Goal: Information Seeking & Learning: Find specific fact

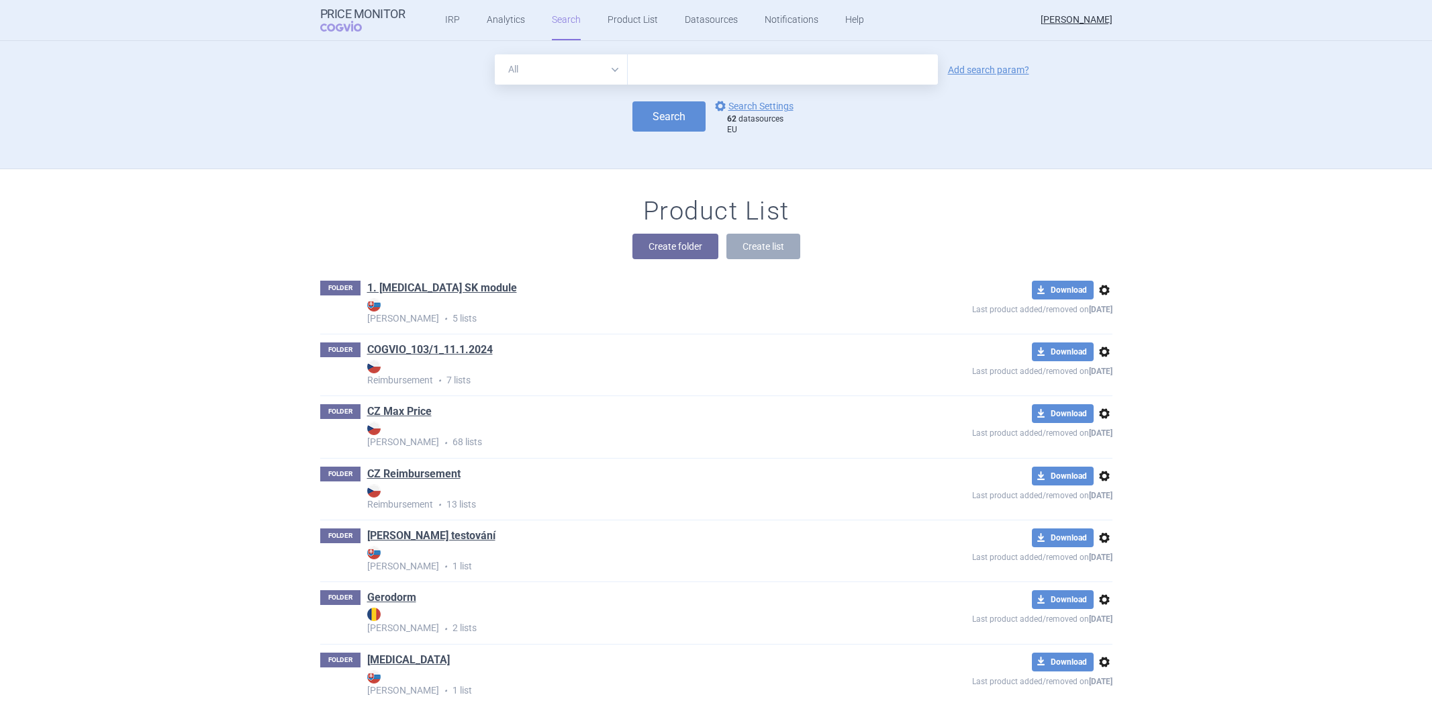
click at [681, 77] on input "text" at bounding box center [783, 69] width 310 height 30
type input "[MEDICAL_DATA]"
click at [675, 121] on button "Search" at bounding box center [668, 116] width 73 height 30
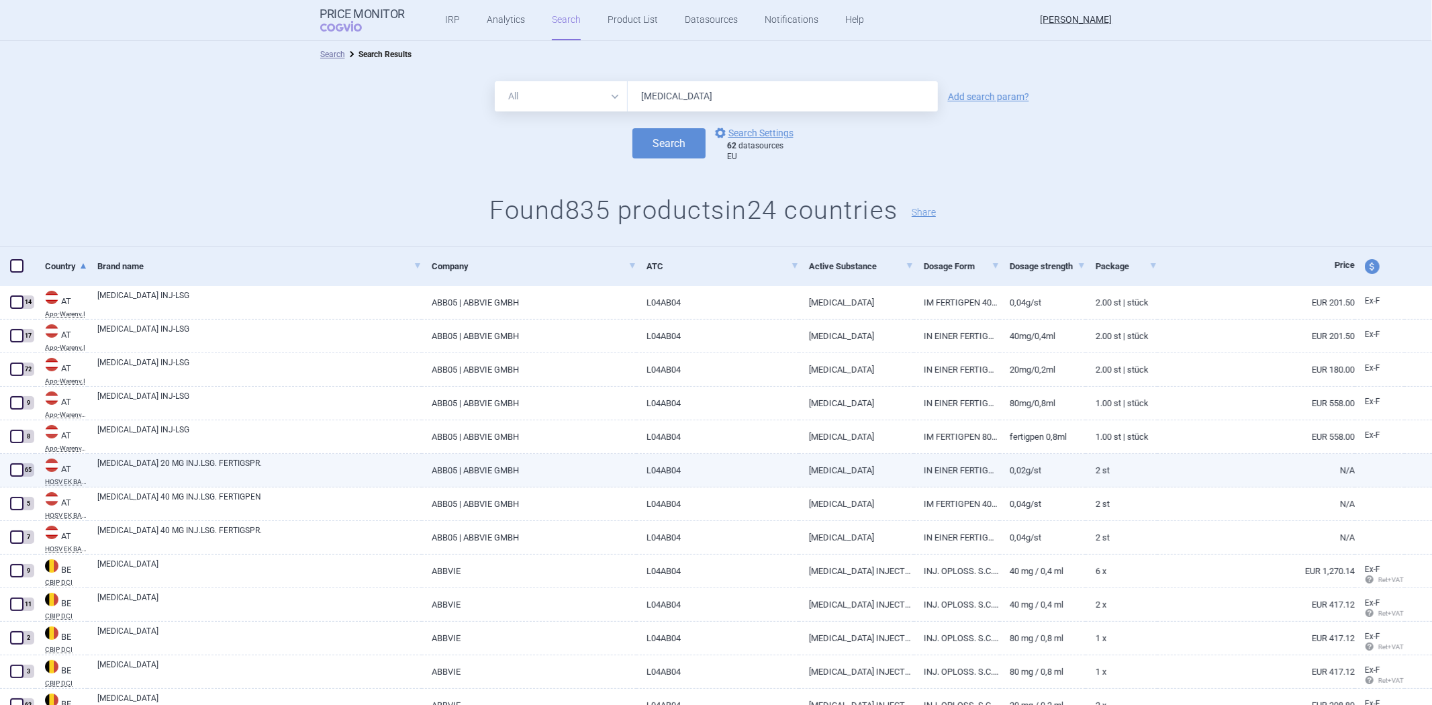
click at [211, 455] on div "[MEDICAL_DATA] 20 MG INJ.LSG. FERTIGSPR." at bounding box center [254, 471] width 334 height 34
click at [197, 467] on link "[MEDICAL_DATA] 20 MG INJ.LSG. FERTIGSPR." at bounding box center [259, 469] width 324 height 24
select select "EUR"
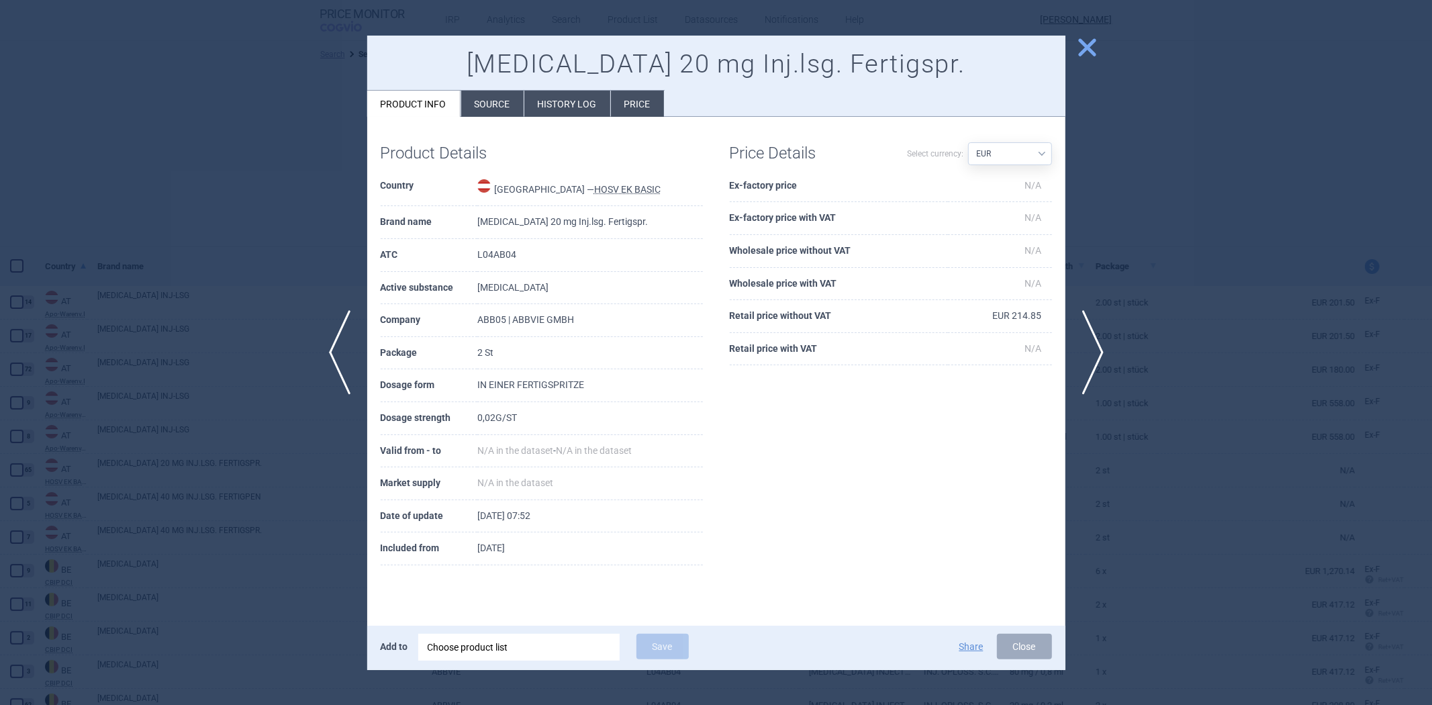
click at [484, 111] on li "Source" at bounding box center [492, 104] width 62 height 26
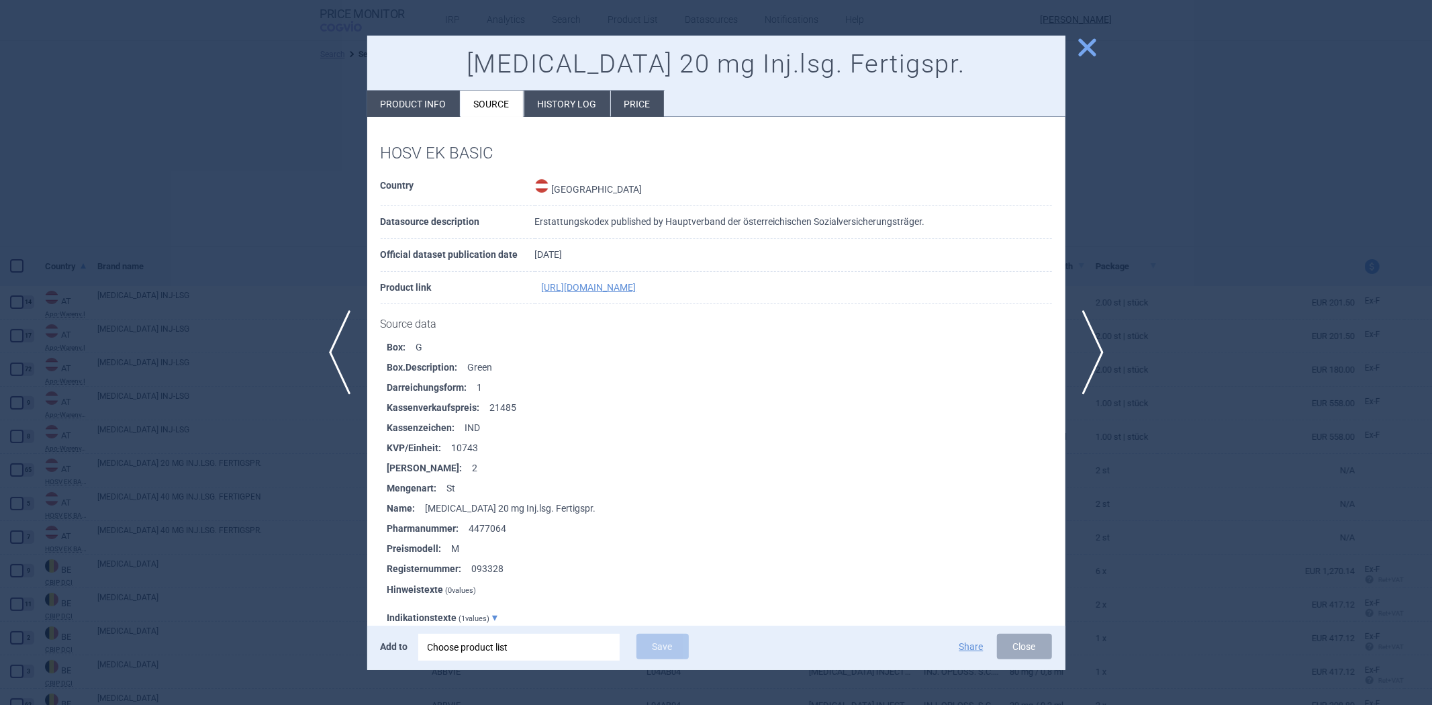
click at [250, 230] on div at bounding box center [716, 352] width 1432 height 705
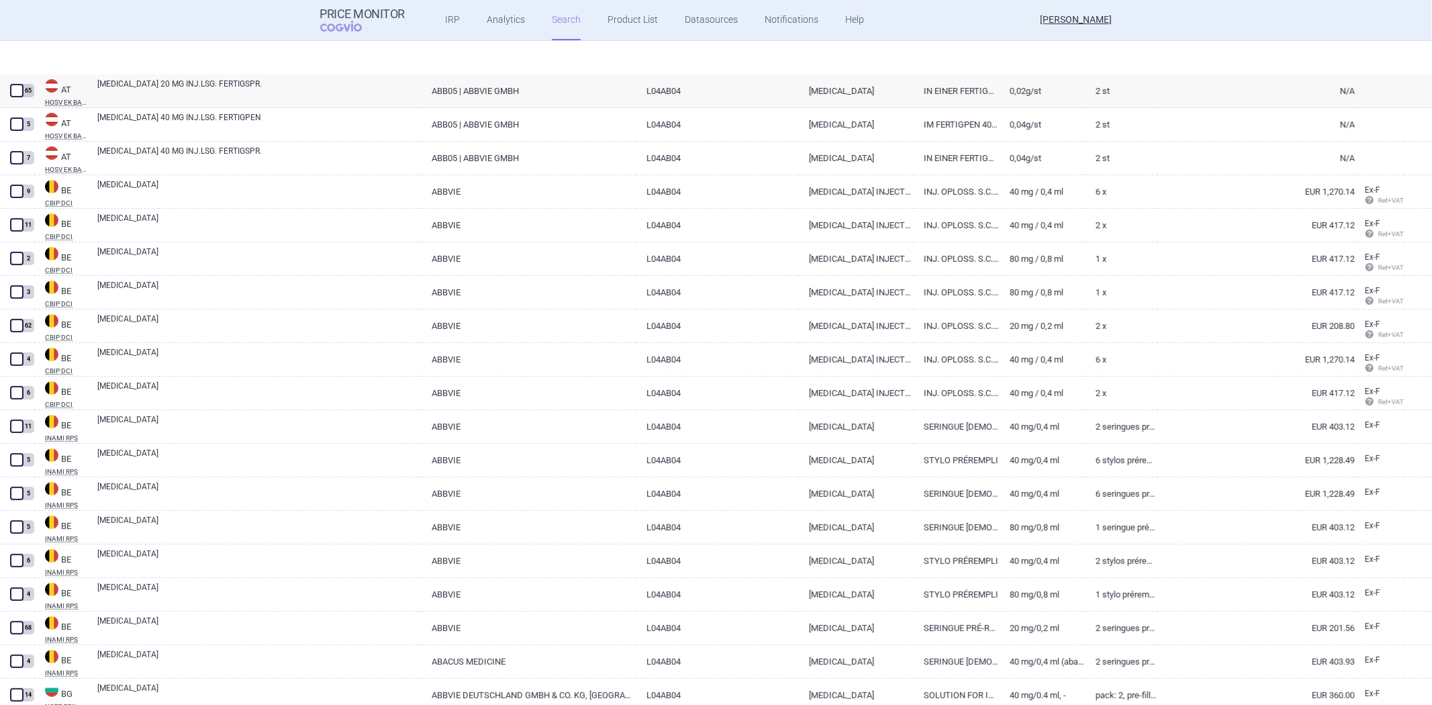
scroll to position [447, 0]
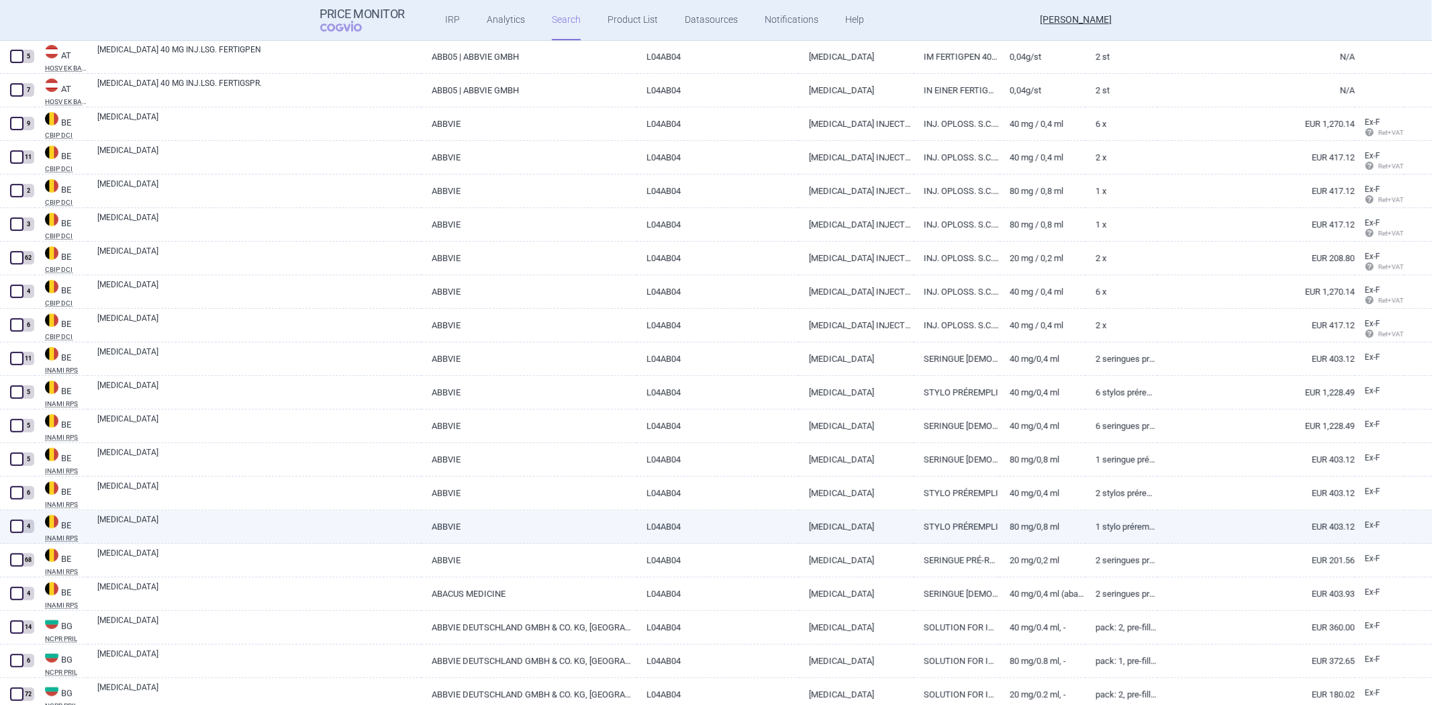
click at [608, 513] on link "ABBVIE" at bounding box center [529, 526] width 215 height 33
select select "EUR"
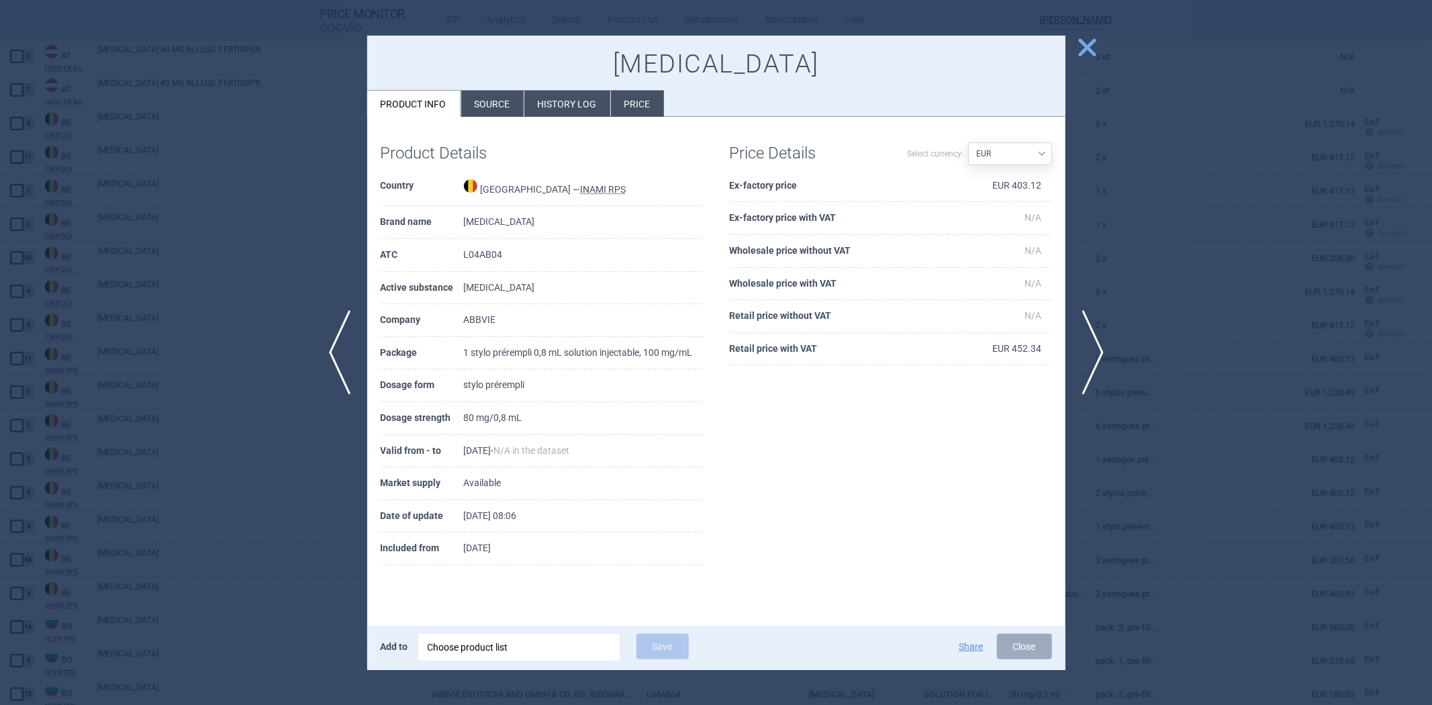
click at [490, 108] on li "Source" at bounding box center [492, 104] width 62 height 26
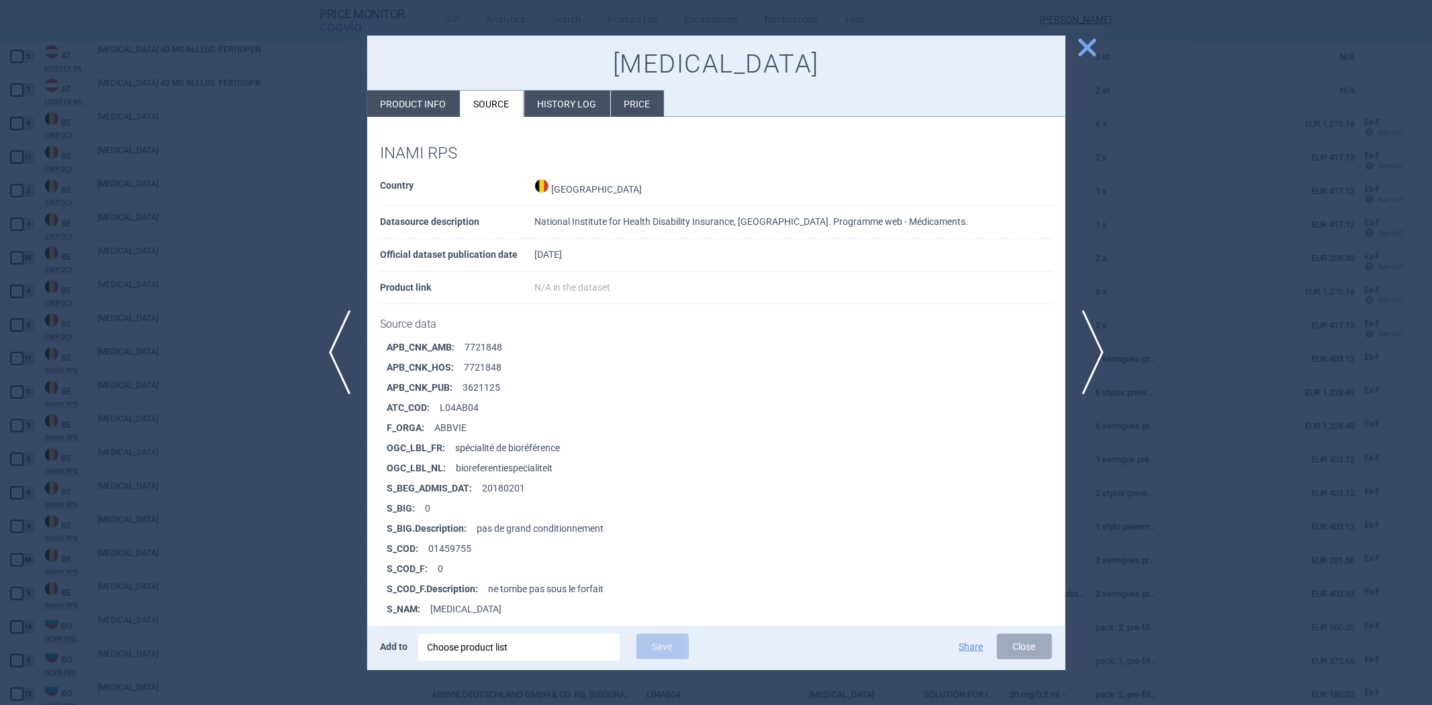
click at [440, 107] on li "Product info" at bounding box center [413, 104] width 93 height 26
select select "EUR"
